Goal: Information Seeking & Learning: Learn about a topic

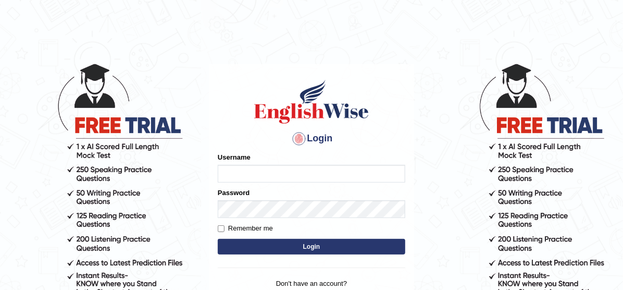
type input "Irum2025"
click at [311, 245] on button "Login" at bounding box center [312, 247] width 188 height 16
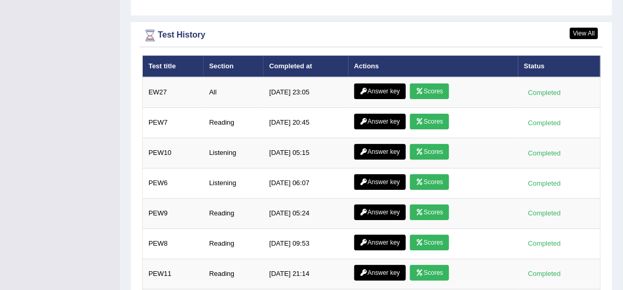
scroll to position [1529, 0]
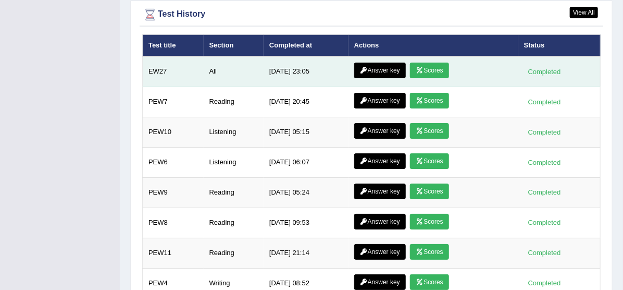
click at [394, 63] on link "Answer key" at bounding box center [380, 71] width 52 height 16
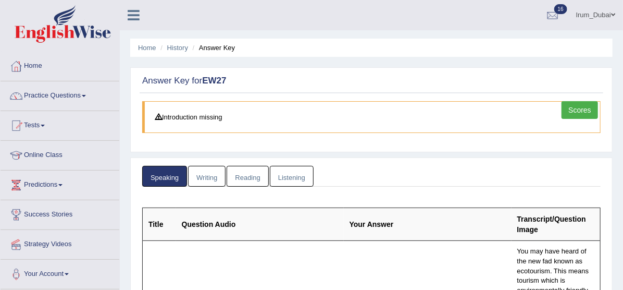
click at [306, 180] on link "Listening" at bounding box center [292, 176] width 44 height 21
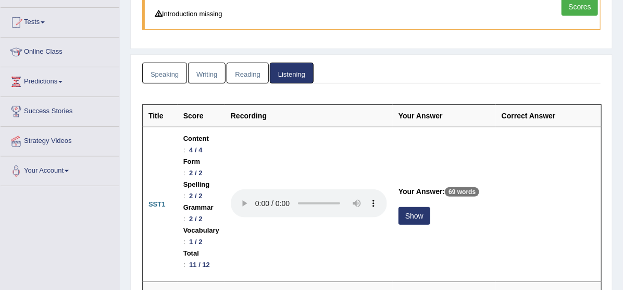
scroll to position [124, 0]
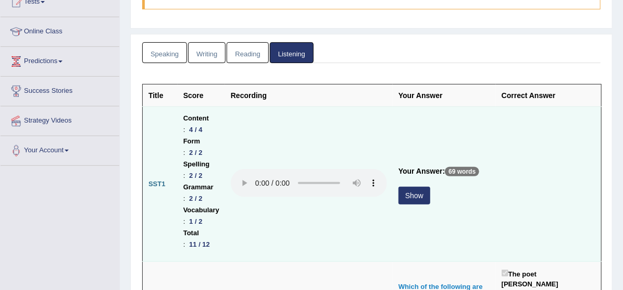
click at [457, 171] on p "69 words" at bounding box center [462, 171] width 34 height 9
drag, startPoint x: 457, startPoint y: 171, endPoint x: 440, endPoint y: 170, distance: 16.2
click at [450, 170] on p "69 words" at bounding box center [462, 171] width 34 height 9
click at [418, 203] on button "Show" at bounding box center [415, 196] width 32 height 18
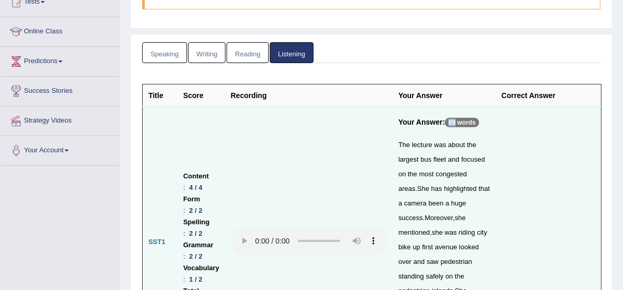
click at [349, 243] on td at bounding box center [309, 242] width 168 height 271
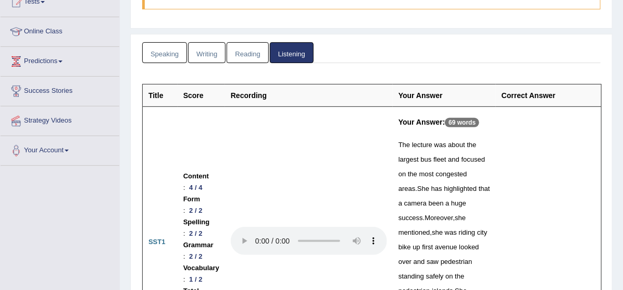
click at [467, 225] on div "The lecture was about the largest bus fleet and focused on the most congested a…" at bounding box center [445, 255] width 92 height 234
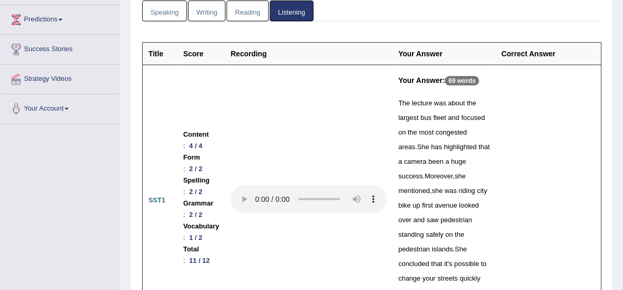
scroll to position [206, 0]
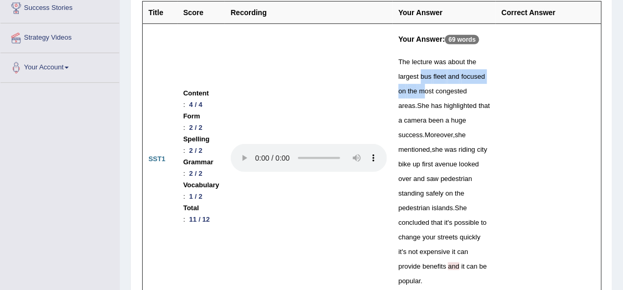
drag, startPoint x: 421, startPoint y: 77, endPoint x: 421, endPoint y: 93, distance: 15.6
click at [421, 93] on div "The lecture was about the largest bus fleet and focused on the most congested a…" at bounding box center [445, 172] width 92 height 234
click at [408, 130] on div "The lecture was about the largest bus fleet and focused on the most congested a…" at bounding box center [445, 172] width 92 height 234
drag, startPoint x: 309, startPoint y: 205, endPoint x: 424, endPoint y: 75, distance: 173.9
click at [309, 205] on td at bounding box center [309, 159] width 168 height 271
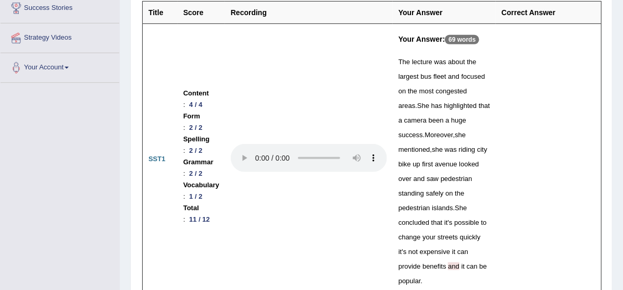
click at [428, 77] on span "bus" at bounding box center [426, 76] width 11 height 8
drag, startPoint x: 406, startPoint y: 76, endPoint x: 327, endPoint y: 119, distance: 90.3
click at [446, 78] on div "The lecture was about the largest bus fleet and focused on the most congested a…" at bounding box center [445, 172] width 92 height 234
click at [426, 98] on div "The lecture was about the largest bus fleet and focused on the most congested a…" at bounding box center [445, 172] width 92 height 234
drag, startPoint x: 440, startPoint y: 72, endPoint x: 445, endPoint y: 76, distance: 5.9
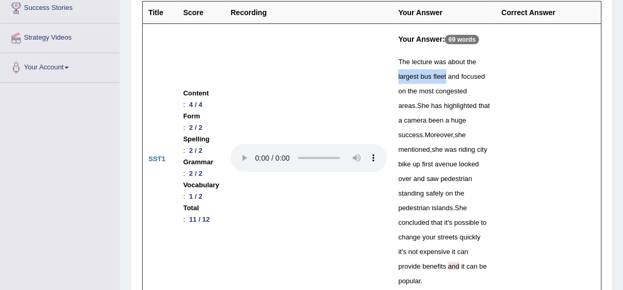
click at [445, 76] on div "The lecture was about the largest bus fleet and focused on the most congested a…" at bounding box center [445, 172] width 92 height 234
drag, startPoint x: 459, startPoint y: 75, endPoint x: 407, endPoint y: 93, distance: 55.7
click at [407, 93] on div "The lecture was about the largest bus fleet and focused on the most congested a…" at bounding box center [445, 172] width 92 height 234
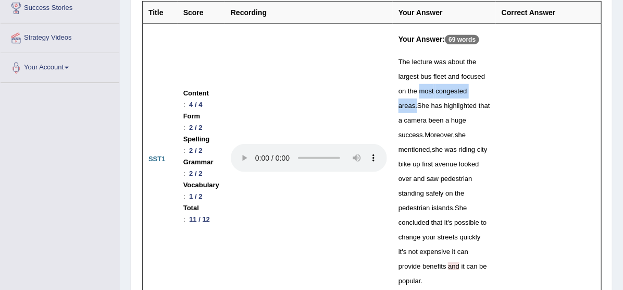
drag, startPoint x: 462, startPoint y: 91, endPoint x: 486, endPoint y: 94, distance: 24.6
click at [486, 94] on div "The lecture was about the largest bus fleet and focused on the most congested a…" at bounding box center [445, 172] width 92 height 234
click at [407, 118] on span "camera" at bounding box center [415, 120] width 22 height 8
drag, startPoint x: 419, startPoint y: 92, endPoint x: 481, endPoint y: 93, distance: 62.0
click at [481, 93] on div "The lecture was about the largest bus fleet and focused on the most congested a…" at bounding box center [445, 172] width 92 height 234
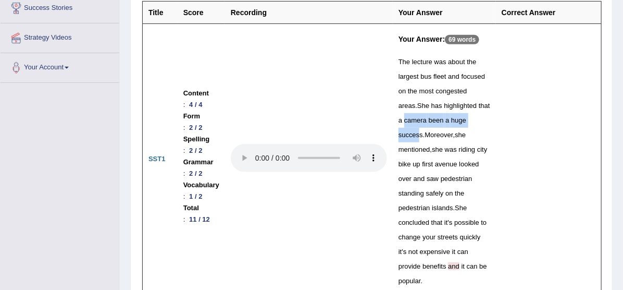
drag, startPoint x: 397, startPoint y: 120, endPoint x: 483, endPoint y: 124, distance: 86.1
click at [483, 124] on div "The lecture was about the largest bus fleet and focused on the most congested a…" at bounding box center [445, 172] width 92 height 234
drag, startPoint x: 459, startPoint y: 105, endPoint x: 492, endPoint y: 126, distance: 39.2
click at [490, 126] on div "The lecture was about the largest bus fleet and focused on the most congested a…" at bounding box center [445, 172] width 92 height 234
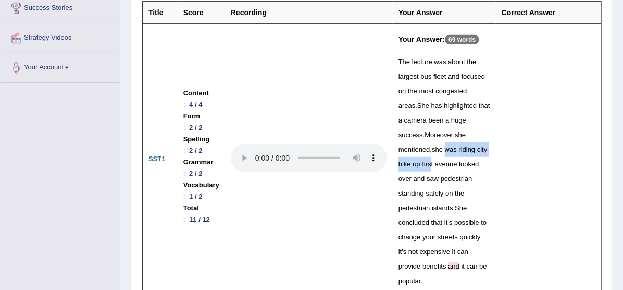
drag, startPoint x: 406, startPoint y: 146, endPoint x: 476, endPoint y: 148, distance: 70.4
click at [472, 150] on div "The lecture was about the largest bus fleet and focused on the most congested a…" at bounding box center [445, 172] width 92 height 234
drag, startPoint x: 477, startPoint y: 134, endPoint x: 436, endPoint y: 166, distance: 52.8
click at [436, 166] on div "The lecture was about the largest bus fleet and focused on the most congested a…" at bounding box center [445, 172] width 92 height 234
click at [412, 175] on span "over" at bounding box center [405, 179] width 13 height 8
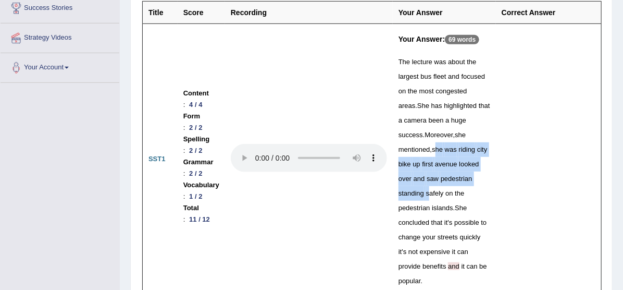
drag, startPoint x: 471, startPoint y: 181, endPoint x: 462, endPoint y: 185, distance: 9.6
click at [462, 185] on div "The lecture was about the largest bus fleet and focused on the most congested a…" at bounding box center [445, 172] width 92 height 234
click at [453, 204] on span "islands" at bounding box center [442, 208] width 21 height 8
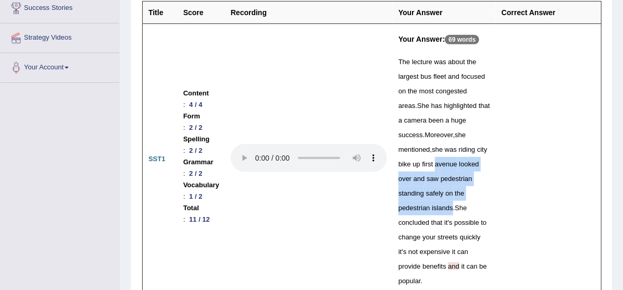
drag, startPoint x: 462, startPoint y: 194, endPoint x: 398, endPoint y: 163, distance: 71.1
click at [399, 163] on div "The lecture was about the largest bus fleet and focused on the most congested a…" at bounding box center [445, 172] width 92 height 234
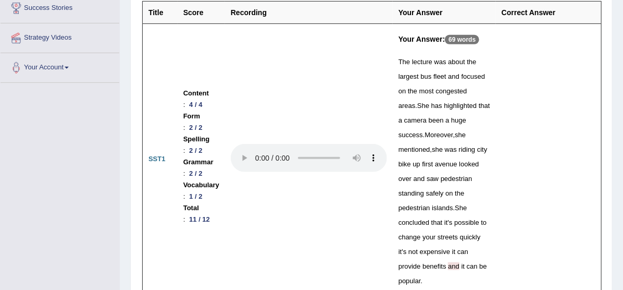
click at [455, 216] on div "The lecture was about the largest bus fleet and focused on the most congested a…" at bounding box center [445, 172] width 92 height 234
drag, startPoint x: 443, startPoint y: 207, endPoint x: 476, endPoint y: 221, distance: 36.7
click at [476, 221] on div "The lecture was about the largest bus fleet and focused on the most congested a…" at bounding box center [445, 172] width 92 height 234
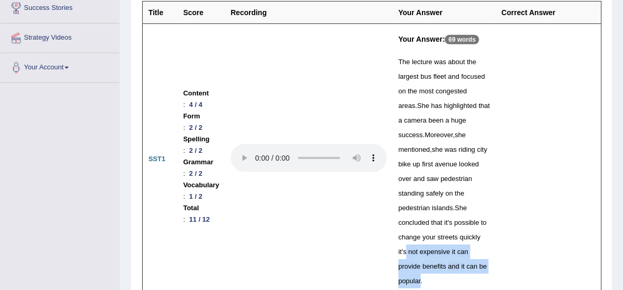
drag, startPoint x: 457, startPoint y: 236, endPoint x: 484, endPoint y: 252, distance: 31.7
click at [484, 252] on div "The lecture was about the largest bus fleet and focused on the most congested a…" at bounding box center [445, 172] width 92 height 234
click at [453, 189] on span "on" at bounding box center [449, 193] width 7 height 8
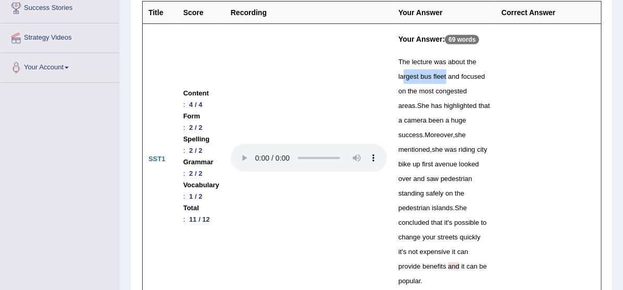
drag, startPoint x: 436, startPoint y: 73, endPoint x: 444, endPoint y: 76, distance: 8.7
click at [444, 76] on div "The lecture was about the largest bus fleet and focused on the most congested a…" at bounding box center [445, 172] width 92 height 234
click at [474, 92] on div "The lecture was about the largest bus fleet and focused on the most congested a…" at bounding box center [445, 172] width 92 height 234
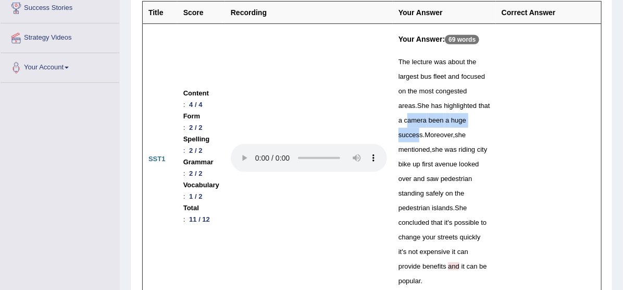
drag, startPoint x: 401, startPoint y: 122, endPoint x: 480, endPoint y: 121, distance: 79.2
click at [480, 121] on div "The lecture was about the largest bus fleet and focused on the most congested a…" at bounding box center [445, 172] width 92 height 234
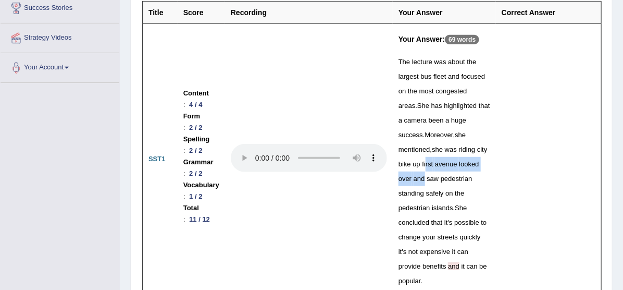
drag, startPoint x: 466, startPoint y: 144, endPoint x: 469, endPoint y: 167, distance: 22.6
click at [469, 167] on div "The lecture was about the largest bus fleet and focused on the most congested a…" at bounding box center [445, 172] width 92 height 234
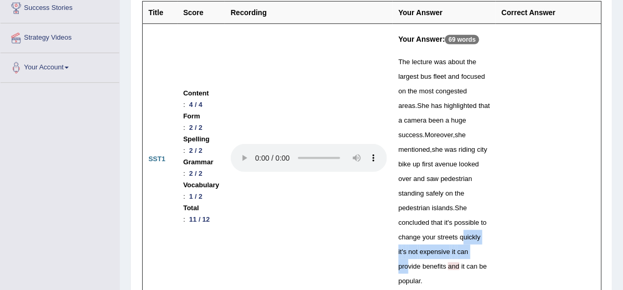
drag, startPoint x: 460, startPoint y: 217, endPoint x: 468, endPoint y: 243, distance: 27.1
click at [468, 243] on div "The lecture was about the largest bus fleet and focused on the most congested a…" at bounding box center [445, 172] width 92 height 234
click at [317, 198] on td at bounding box center [309, 159] width 168 height 271
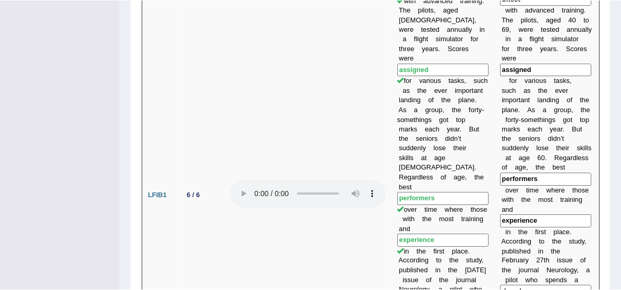
scroll to position [971, 0]
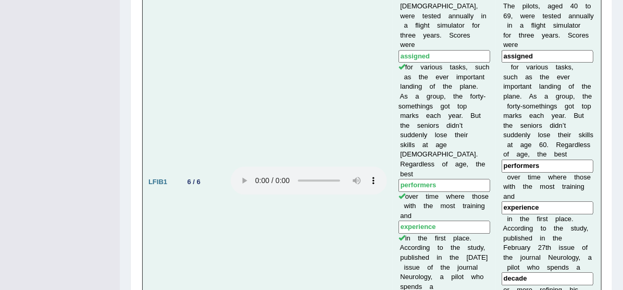
drag, startPoint x: 440, startPoint y: 63, endPoint x: 432, endPoint y: 65, distance: 9.0
click at [432, 179] on input "performers" at bounding box center [445, 185] width 92 height 13
click at [425, 77] on td "Older pilots could be cleared for takeoff. A recent study of a 118 noncommercia…" at bounding box center [444, 182] width 103 height 573
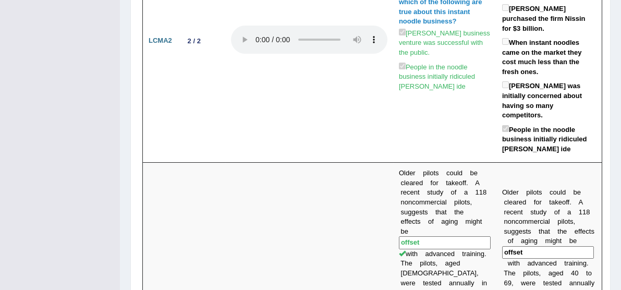
scroll to position [770, 0]
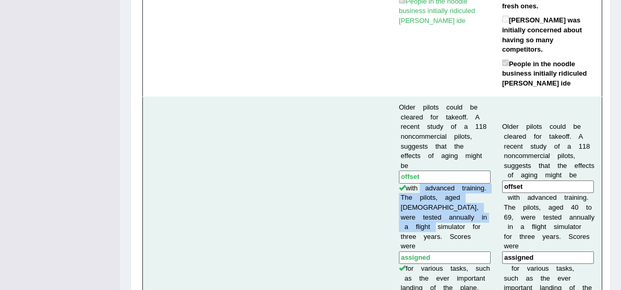
drag, startPoint x: 424, startPoint y: 120, endPoint x: 447, endPoint y: 128, distance: 23.7
click at [426, 170] on input "offset" at bounding box center [445, 176] width 92 height 13
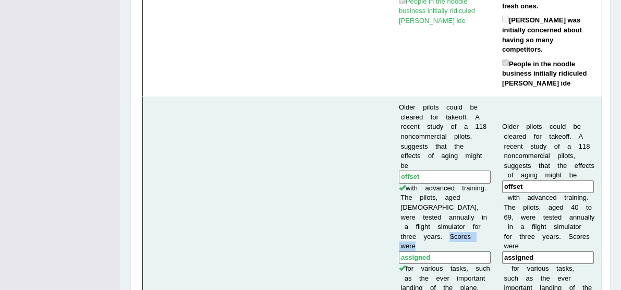
drag, startPoint x: 451, startPoint y: 137, endPoint x: 413, endPoint y: 144, distance: 39.3
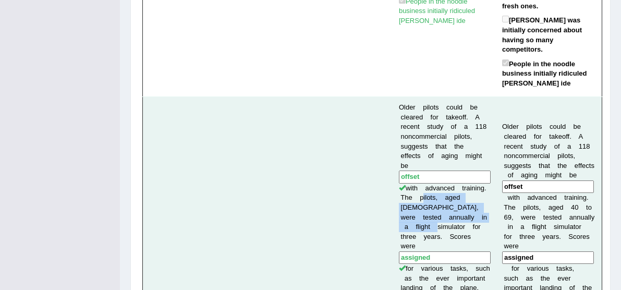
drag, startPoint x: 416, startPoint y: 109, endPoint x: 448, endPoint y: 124, distance: 35.5
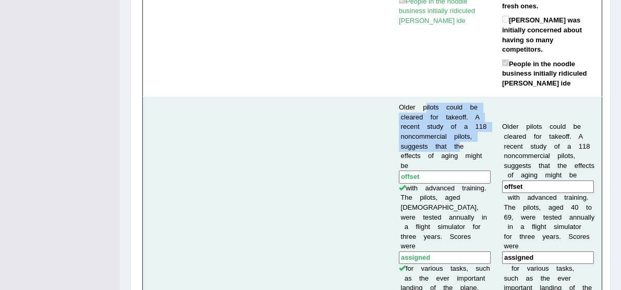
drag, startPoint x: 425, startPoint y: 24, endPoint x: 457, endPoint y: 70, distance: 55.9
click at [413, 170] on input "offset" at bounding box center [445, 176] width 92 height 13
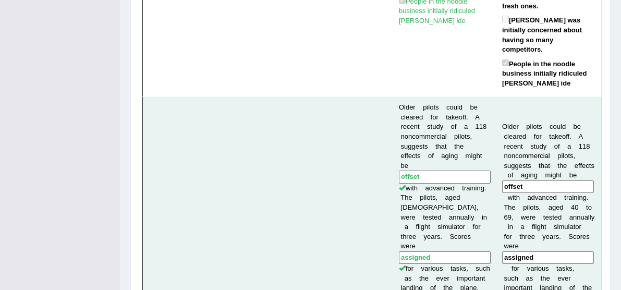
drag, startPoint x: 452, startPoint y: 137, endPoint x: 434, endPoint y: 144, distance: 19.8
drag, startPoint x: 433, startPoint y: 256, endPoint x: 466, endPoint y: 255, distance: 32.9
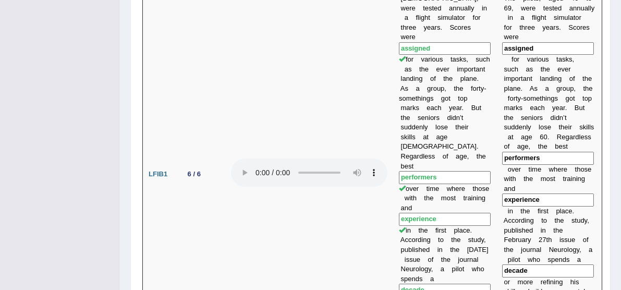
scroll to position [965, 0]
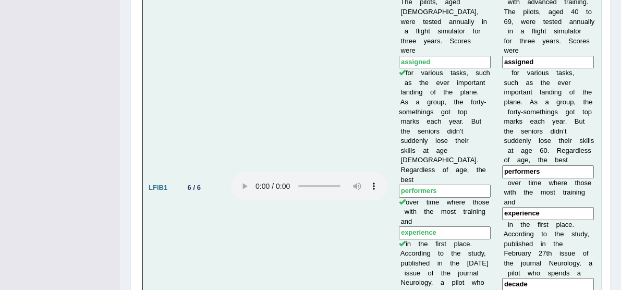
click at [443, 78] on td "Older pilots could be cleared for takeoff. A recent study of a 118 noncommercia…" at bounding box center [444, 187] width 103 height 573
click at [430, 226] on input "experience" at bounding box center [445, 232] width 92 height 13
drag, startPoint x: 398, startPoint y: 103, endPoint x: 440, endPoint y: 102, distance: 42.2
click at [440, 102] on td "Older pilots could be cleared for takeoff. A recent study of a 118 noncommercia…" at bounding box center [444, 187] width 103 height 573
click at [433, 103] on td "Older pilots could be cleared for takeoff. A recent study of a 118 noncommercia…" at bounding box center [444, 187] width 103 height 573
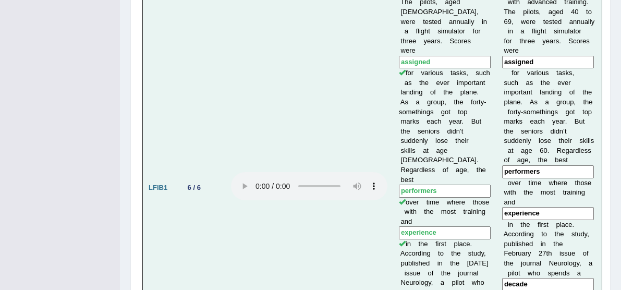
click at [435, 114] on td "Older pilots could be cleared for takeoff. A recent study of a 118 noncommercia…" at bounding box center [444, 187] width 103 height 573
click at [367, 124] on td at bounding box center [309, 187] width 168 height 573
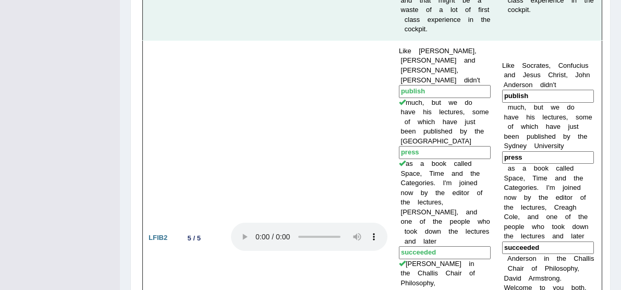
scroll to position [1337, 0]
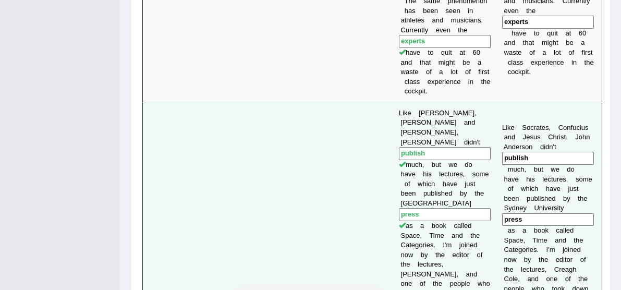
click at [450, 208] on input "press" at bounding box center [445, 214] width 92 height 13
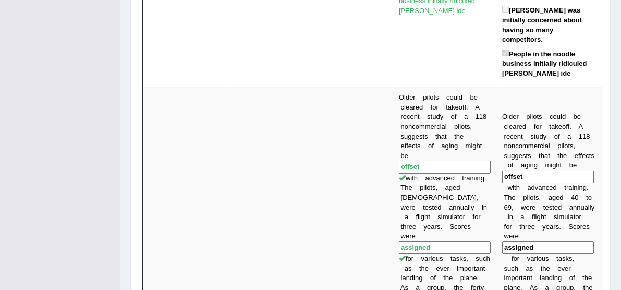
scroll to position [832, 0]
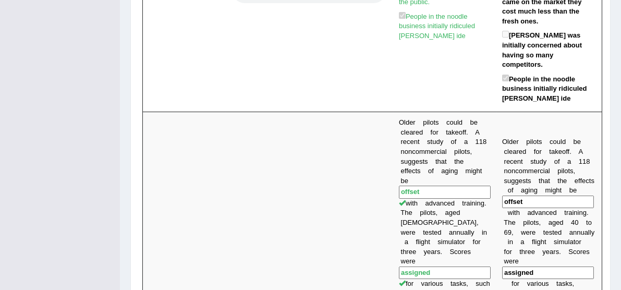
scroll to position [0, 0]
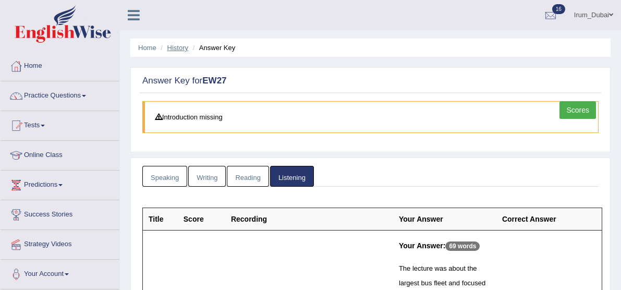
click at [179, 49] on link "History" at bounding box center [177, 48] width 21 height 8
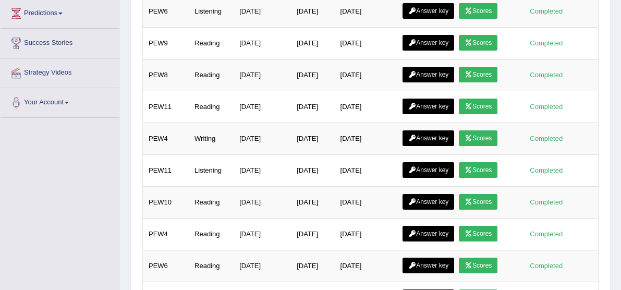
scroll to position [248, 0]
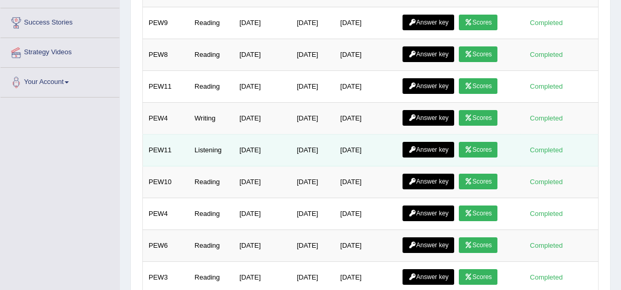
click at [434, 149] on link "Answer key" at bounding box center [428, 150] width 52 height 16
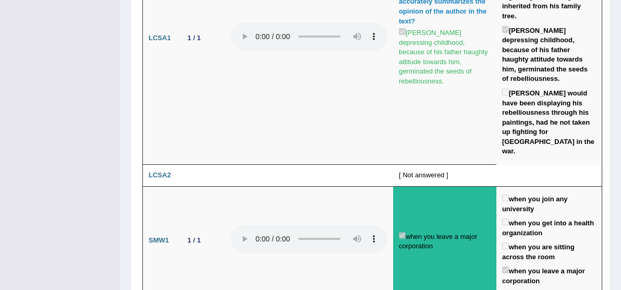
scroll to position [1797, 0]
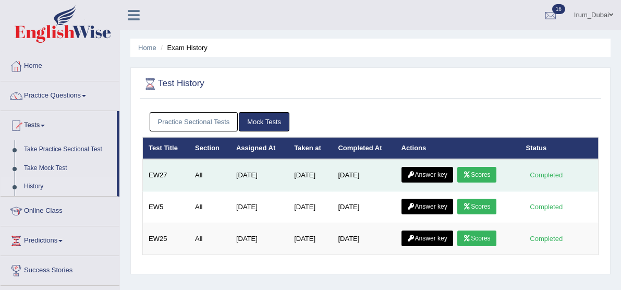
click at [433, 167] on link "Answer key" at bounding box center [427, 175] width 52 height 16
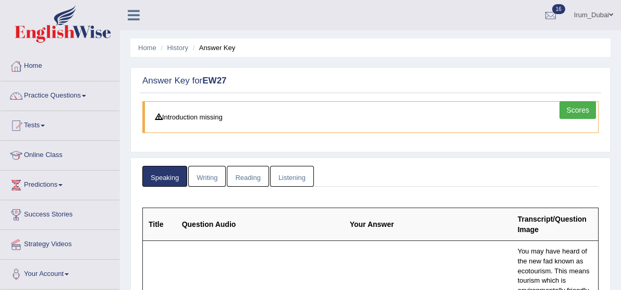
click at [290, 185] on link "Listening" at bounding box center [292, 176] width 44 height 21
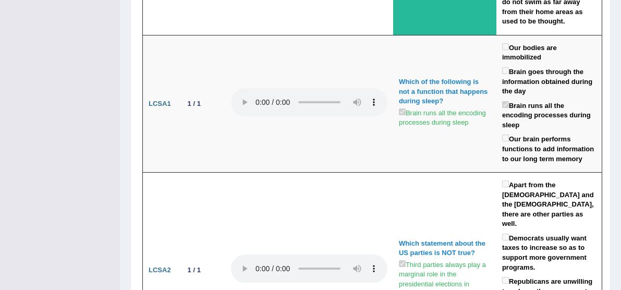
scroll to position [2724, 0]
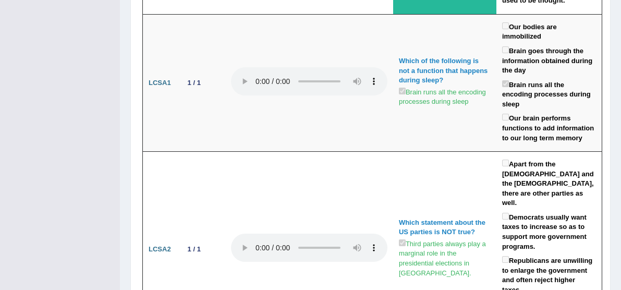
drag, startPoint x: 146, startPoint y: 194, endPoint x: 202, endPoint y: 192, distance: 55.3
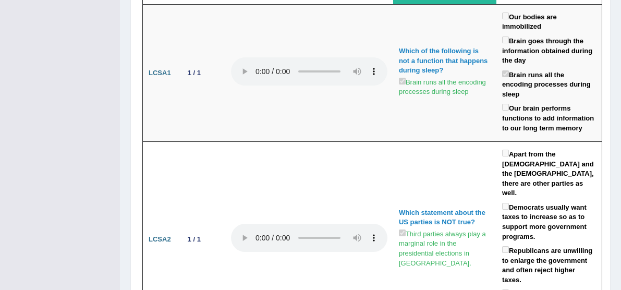
scroll to position [2747, 0]
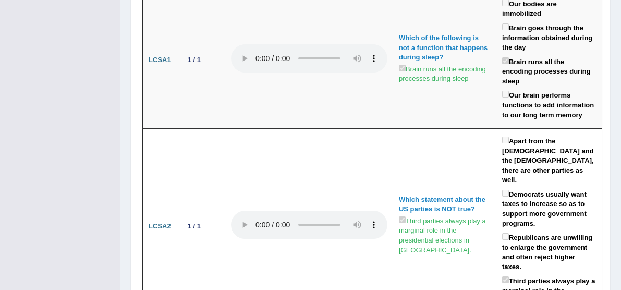
drag, startPoint x: 558, startPoint y: 144, endPoint x: 565, endPoint y: 156, distance: 14.0
drag, startPoint x: 560, startPoint y: 184, endPoint x: 539, endPoint y: 153, distance: 36.9
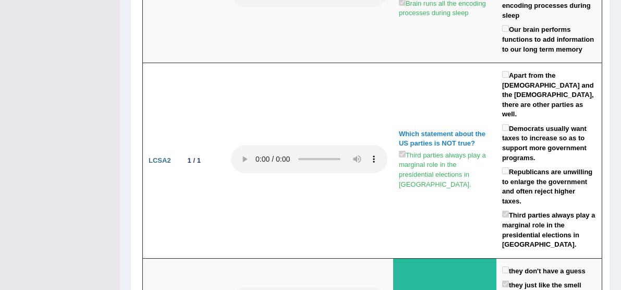
scroll to position [2838, 0]
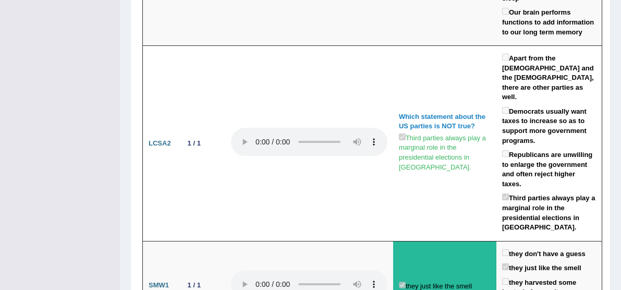
scroll to position [2843, 0]
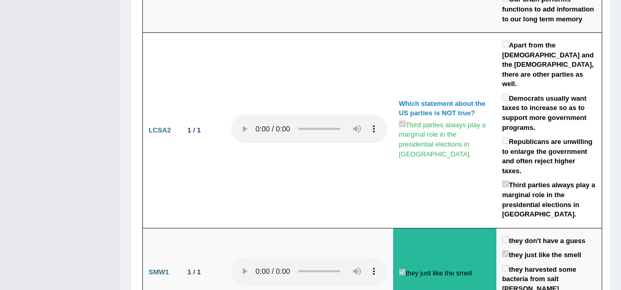
drag, startPoint x: 400, startPoint y: 128, endPoint x: 448, endPoint y: 152, distance: 54.1
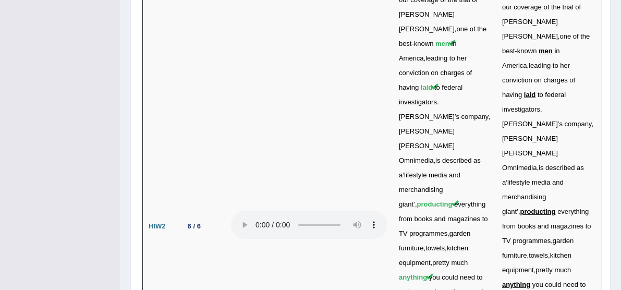
scroll to position [3434, 0]
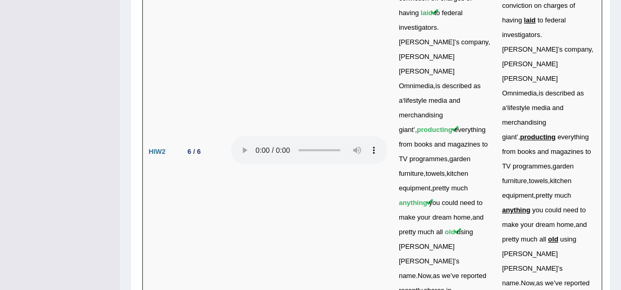
drag, startPoint x: 502, startPoint y: 210, endPoint x: 538, endPoint y: 217, distance: 36.8
drag, startPoint x: 396, startPoint y: 206, endPoint x: 424, endPoint y: 206, distance: 28.2
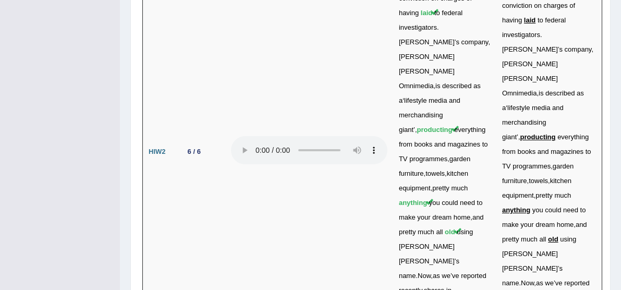
drag, startPoint x: 568, startPoint y: 119, endPoint x: 588, endPoint y: 135, distance: 25.2
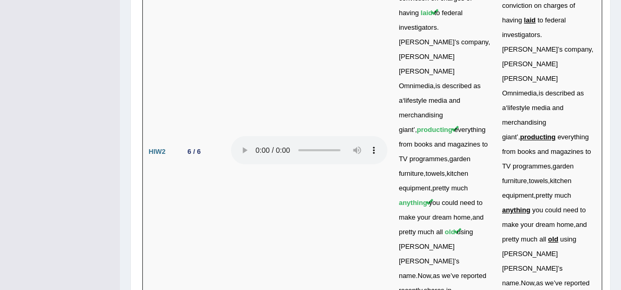
drag, startPoint x: 447, startPoint y: 175, endPoint x: 325, endPoint y: 158, distance: 123.7
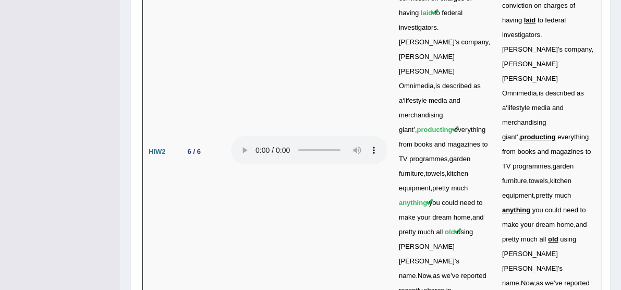
drag, startPoint x: 398, startPoint y: 110, endPoint x: 429, endPoint y: 129, distance: 37.2
